Goal: Find specific page/section: Find specific page/section

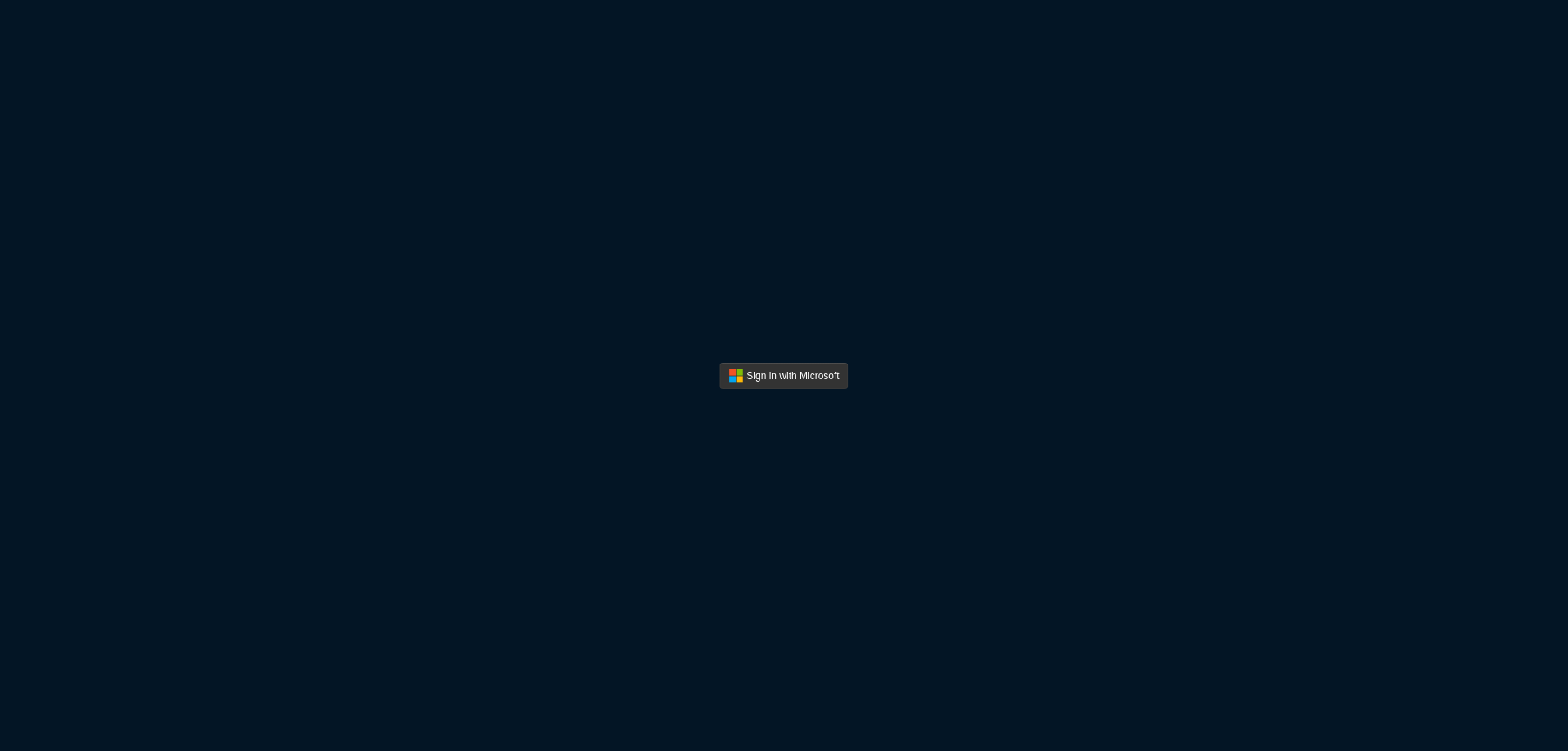
click at [809, 381] on button "Sign In" at bounding box center [784, 376] width 128 height 27
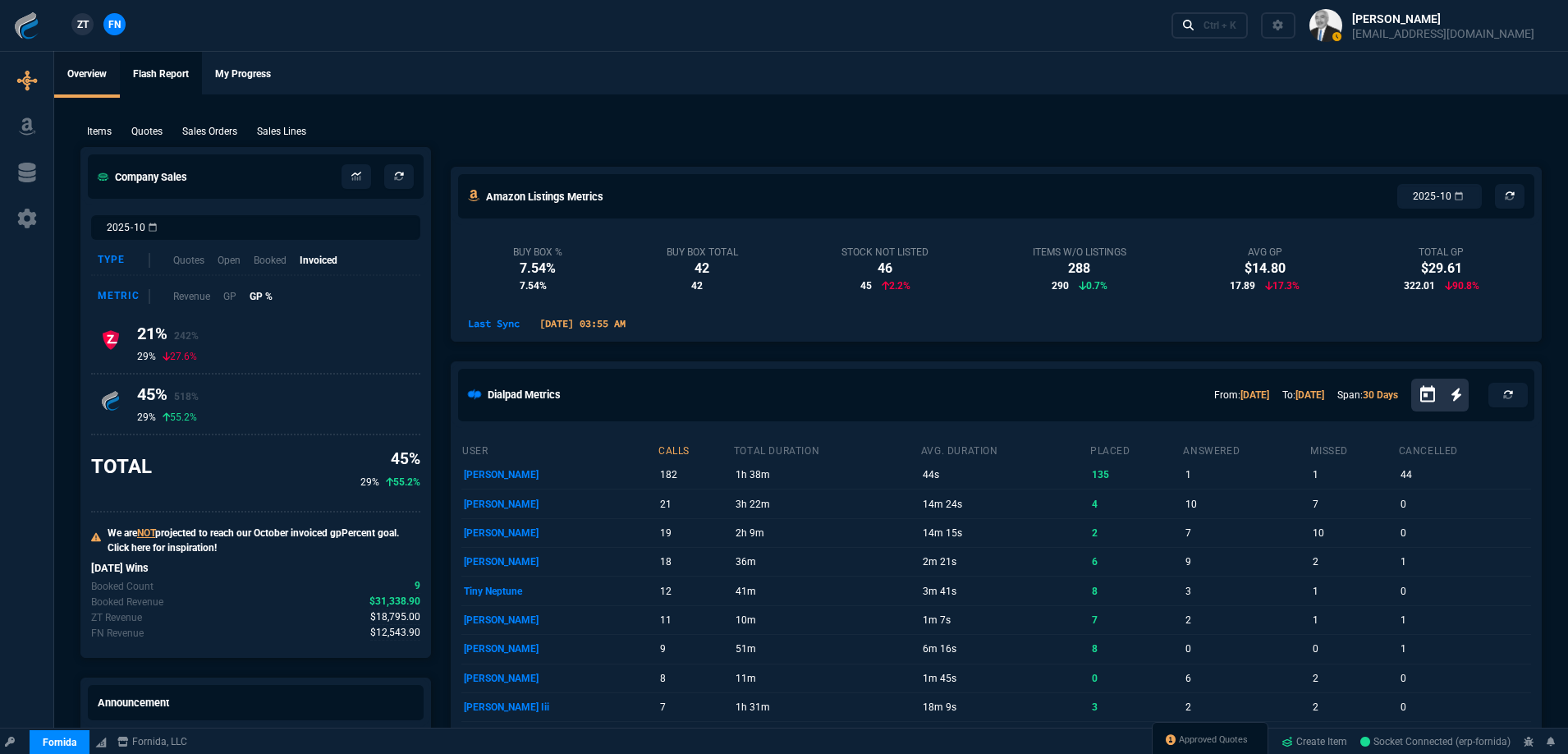
click at [159, 68] on link "Flash Report" at bounding box center [160, 75] width 82 height 46
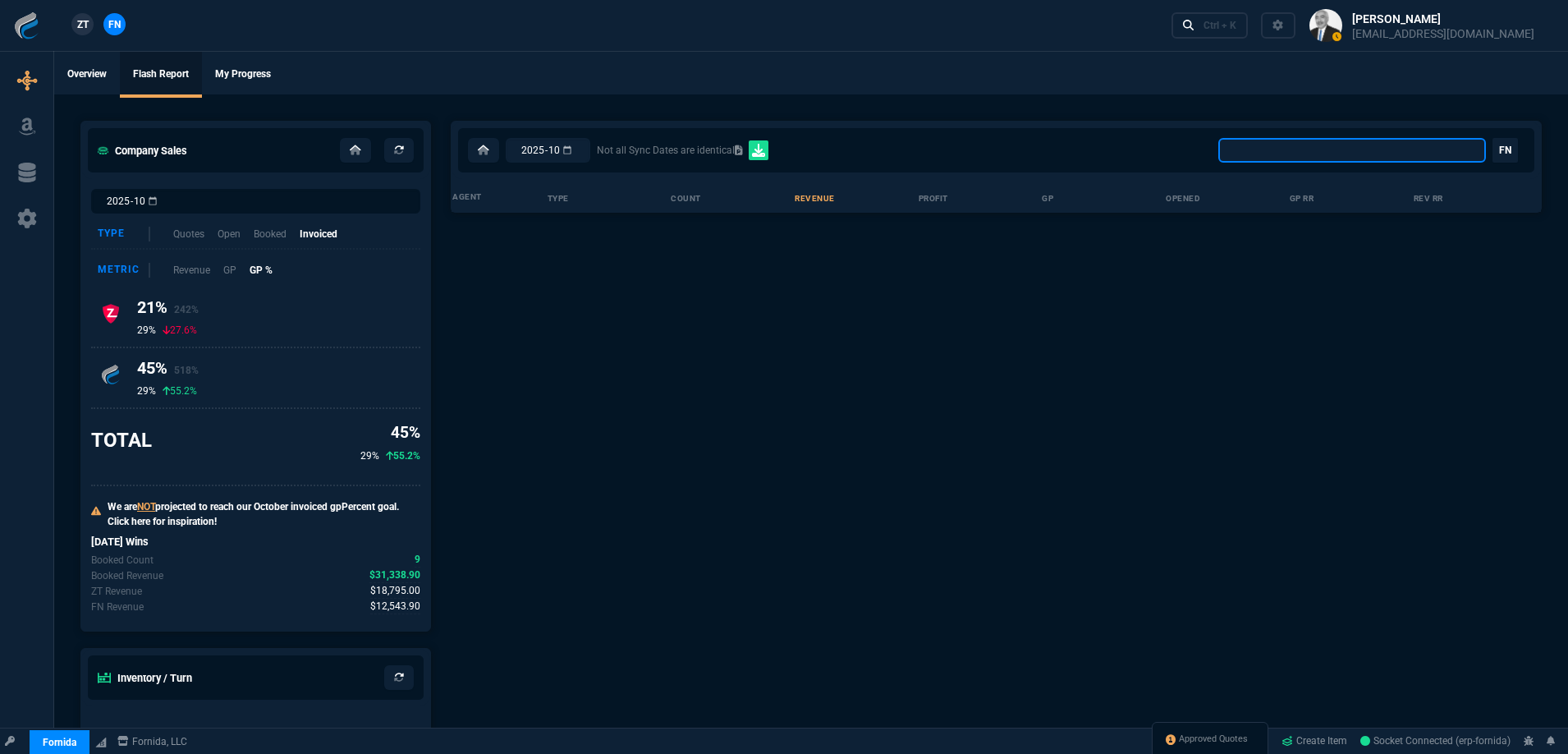
click at [1343, 159] on select "All Client Totals All Rep Totals [PERSON_NAME] and [PERSON_NAME] Split Marketpl…" at bounding box center [1352, 150] width 267 height 25
click at [1310, 157] on select "All Client Totals All Rep Totals [PERSON_NAME] and [PERSON_NAME] Split Marketpl…" at bounding box center [1352, 150] width 267 height 25
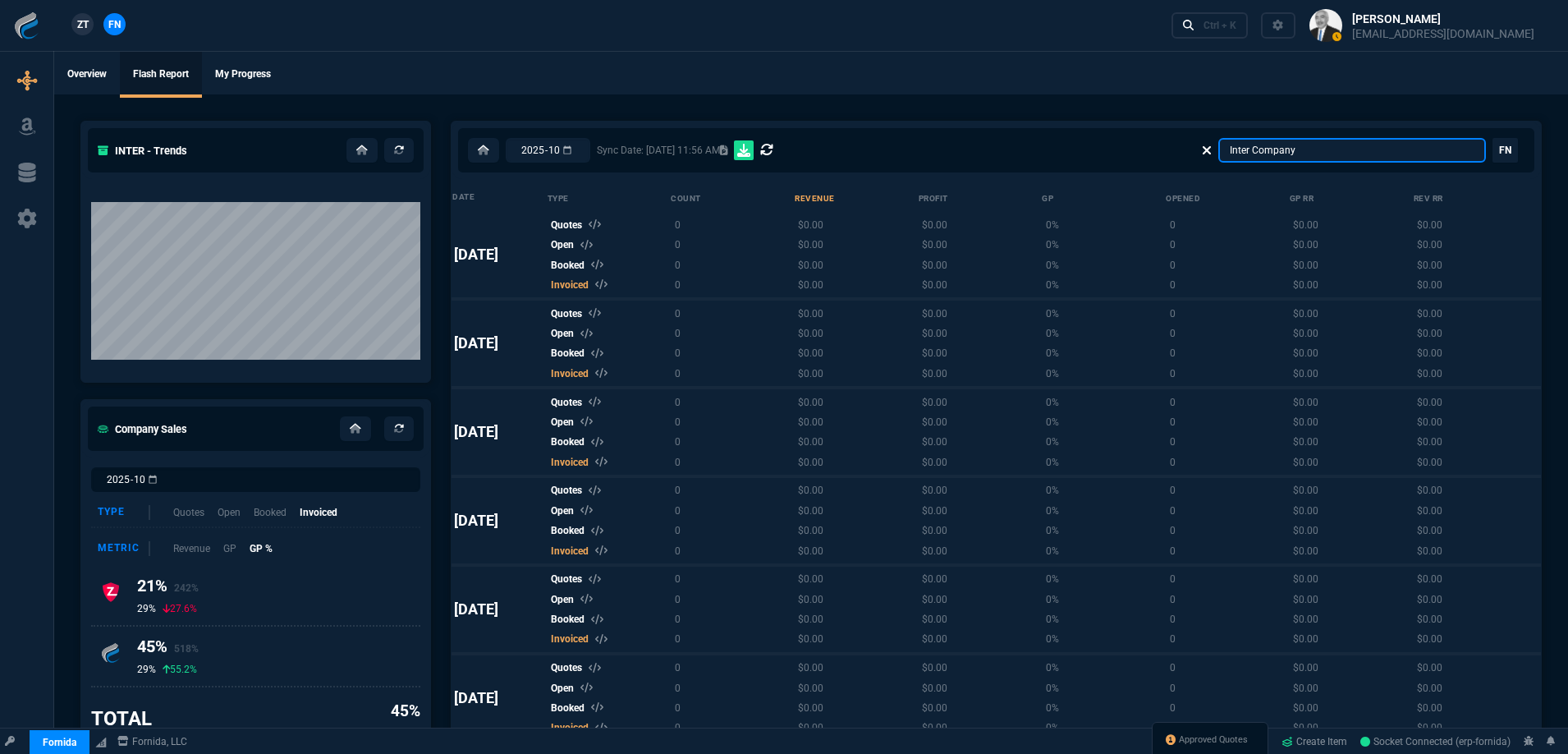
click at [1318, 153] on select "All Client Totals All Rep Totals [PERSON_NAME] and [PERSON_NAME] Split Marketpl…" at bounding box center [1352, 150] width 267 height 25
drag, startPoint x: 1320, startPoint y: 147, endPoint x: 1229, endPoint y: 144, distance: 91.0
click at [1228, 146] on div "All Client Totals All Rep Totals [PERSON_NAME] and [PERSON_NAME] Split Marketpl…" at bounding box center [1343, 150] width 284 height 25
click at [1211, 154] on icon at bounding box center [1206, 150] width 10 height 13
select select "0:"
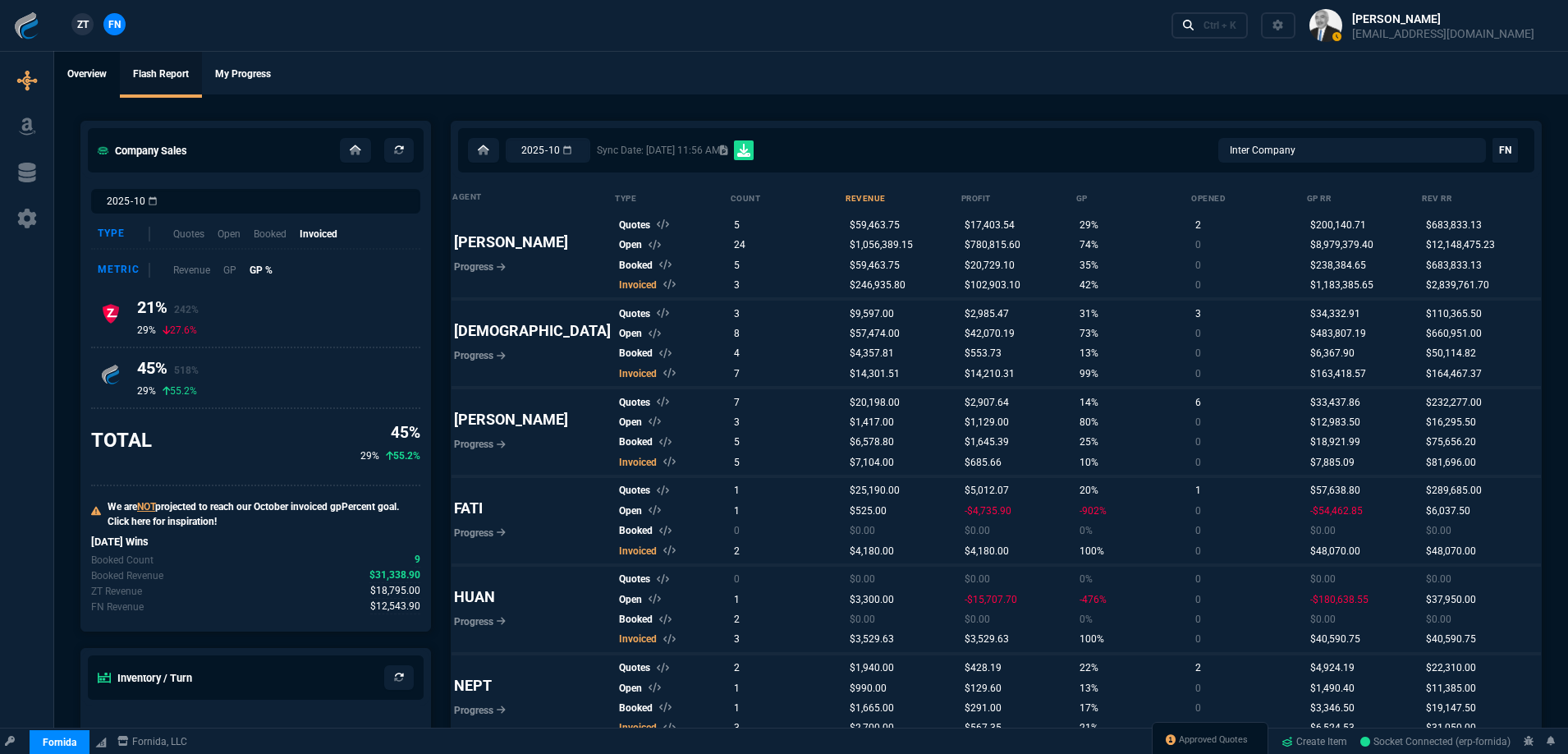
click at [73, 77] on link "Overview" at bounding box center [87, 75] width 65 height 46
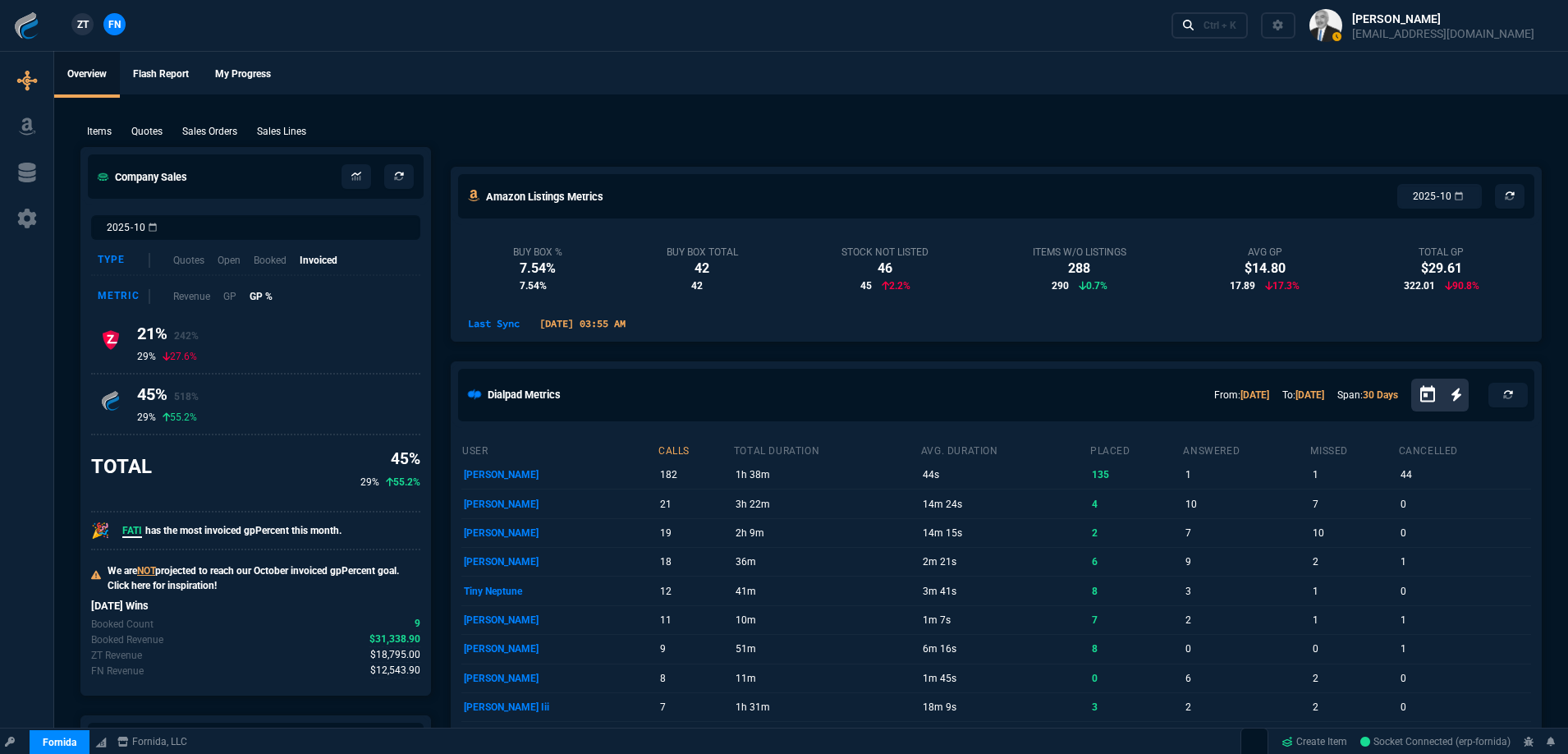
click at [1388, 25] on button at bounding box center [1422, 25] width 252 height 51
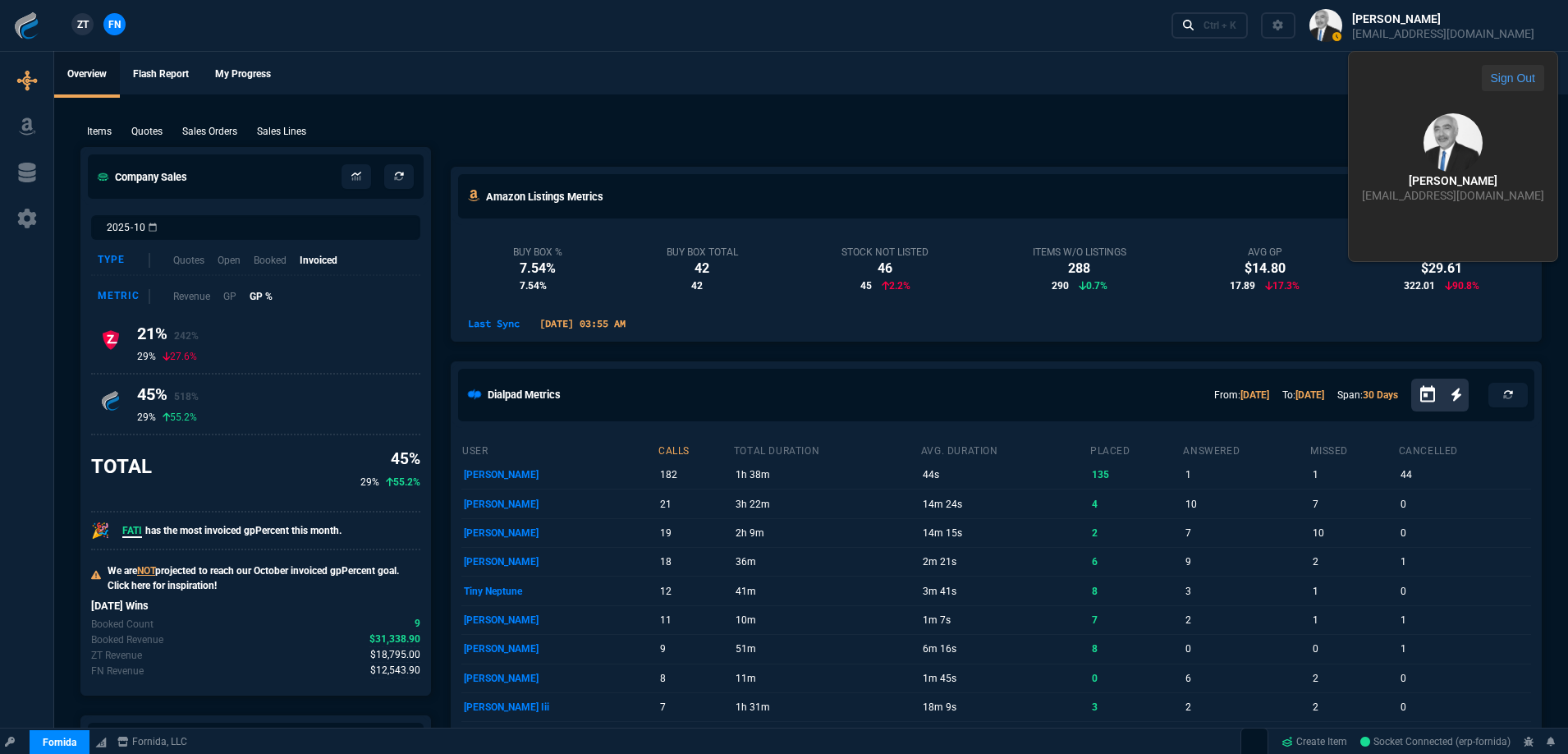
click at [1481, 85] on button "Sign Out" at bounding box center [1513, 77] width 63 height 27
